Goal: Navigation & Orientation: Go to known website

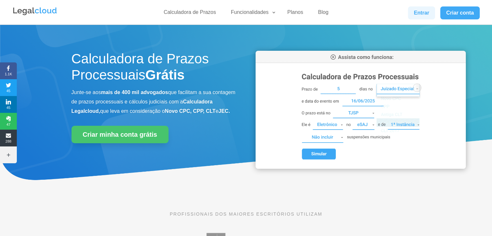
click at [420, 17] on link "Entrar" at bounding box center [421, 12] width 27 height 13
click at [424, 14] on link "Entrar" at bounding box center [421, 12] width 27 height 13
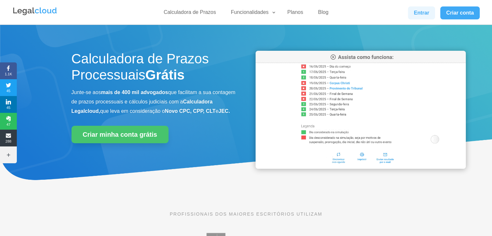
click at [421, 10] on link "Entrar" at bounding box center [421, 12] width 27 height 13
